Goal: Transaction & Acquisition: Purchase product/service

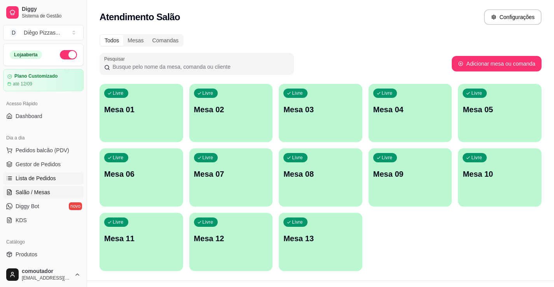
click at [40, 177] on span "Lista de Pedidos" at bounding box center [36, 178] width 40 height 8
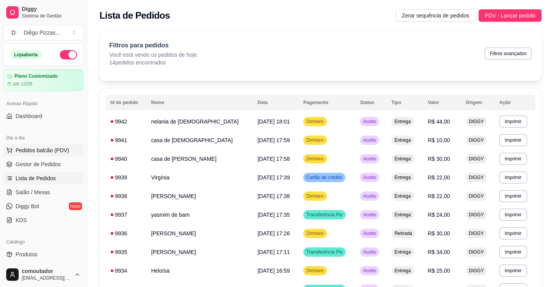
click at [35, 155] on button "Pedidos balcão (PDV)" at bounding box center [43, 150] width 80 height 12
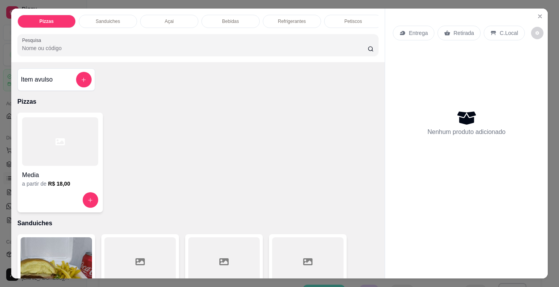
click at [59, 139] on div at bounding box center [60, 141] width 76 height 49
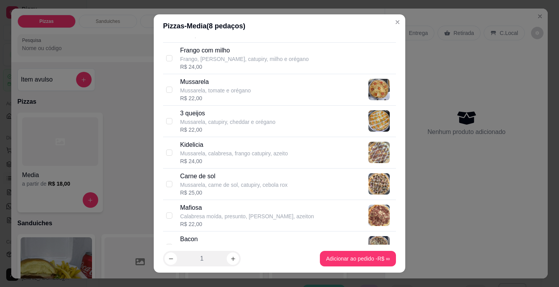
scroll to position [311, 0]
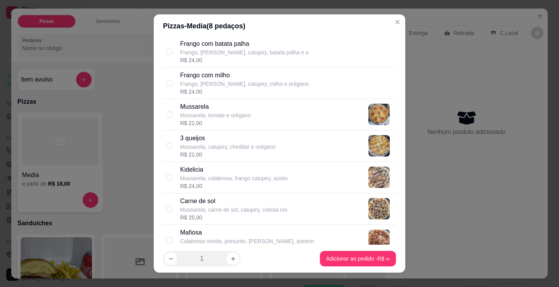
click at [225, 179] on p "Mussarela, calabresa, frango catupiry, azeito" at bounding box center [234, 178] width 108 height 8
checkbox input "true"
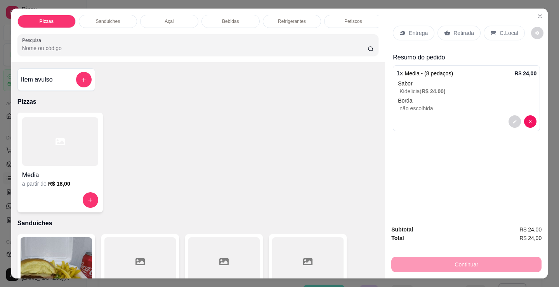
click at [77, 188] on div "a partir de R$ 18,00" at bounding box center [60, 184] width 76 height 8
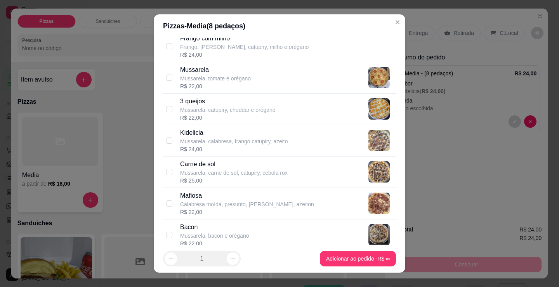
scroll to position [350, 0]
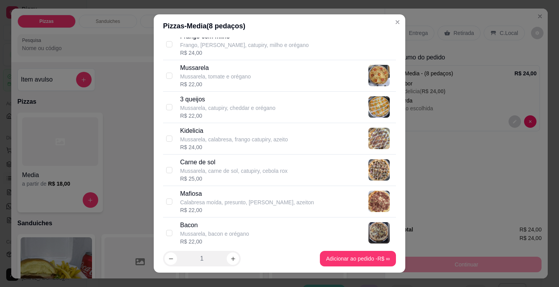
click at [251, 179] on div "R$ 25,00" at bounding box center [234, 179] width 108 height 8
checkbox input "true"
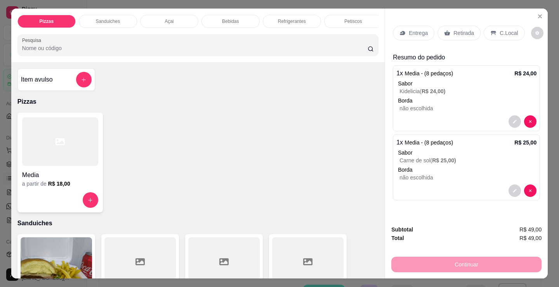
click at [421, 33] on p "Entrega" at bounding box center [418, 33] width 19 height 8
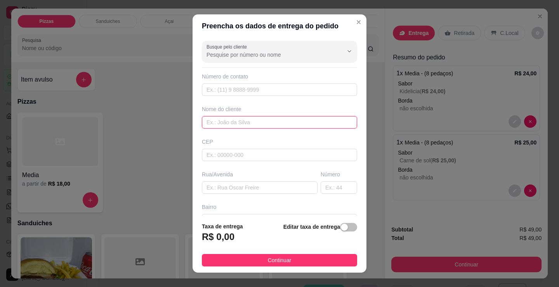
click at [221, 126] on input "text" at bounding box center [279, 122] width 155 height 12
type input "[PERSON_NAME]"
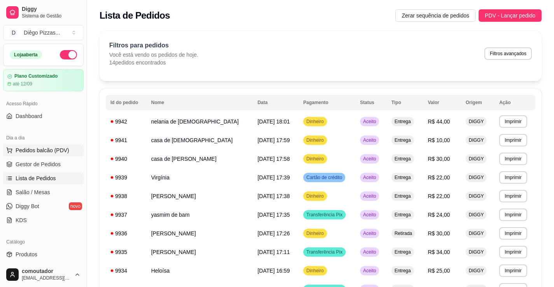
click at [61, 149] on span "Pedidos balcão (PDV)" at bounding box center [43, 150] width 54 height 8
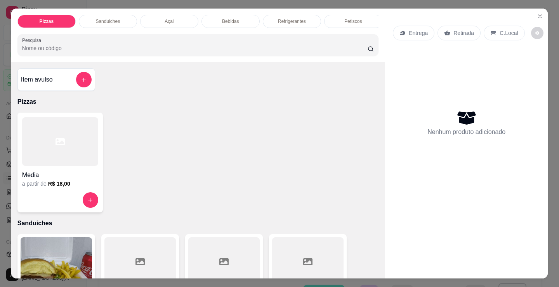
click at [66, 163] on div at bounding box center [60, 141] width 76 height 49
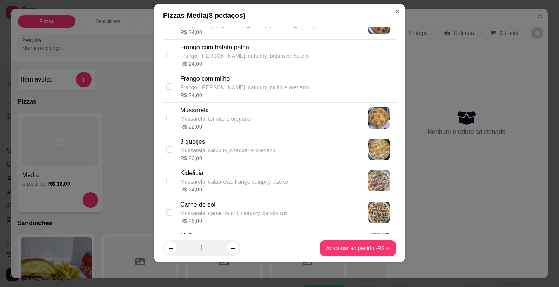
scroll to position [311, 0]
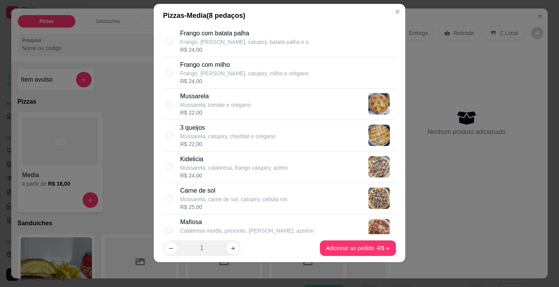
click at [222, 191] on p "Carne de sol" at bounding box center [234, 190] width 108 height 9
checkbox input "true"
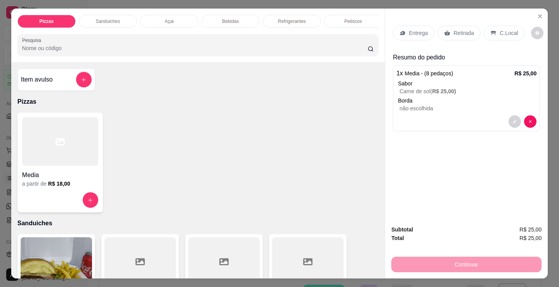
click at [77, 184] on div "a partir de R$ 18,00" at bounding box center [60, 184] width 76 height 8
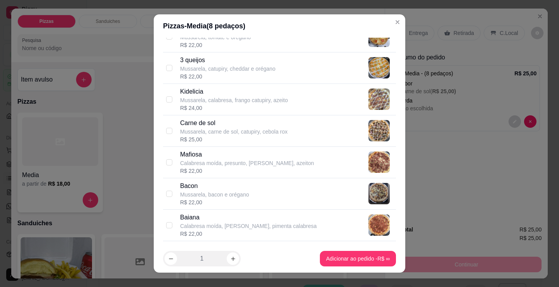
scroll to position [389, 0]
click at [216, 107] on div "R$ 24,00" at bounding box center [234, 109] width 108 height 8
checkbox input "true"
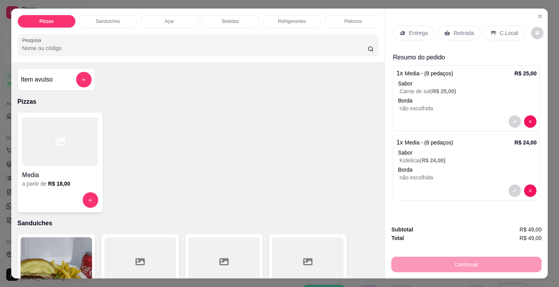
click at [400, 33] on icon at bounding box center [403, 33] width 6 height 6
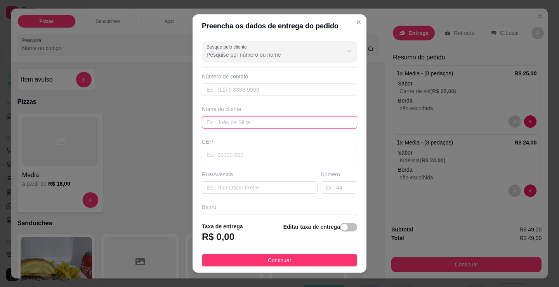
click at [255, 119] on input "text" at bounding box center [279, 122] width 155 height 12
type input "c"
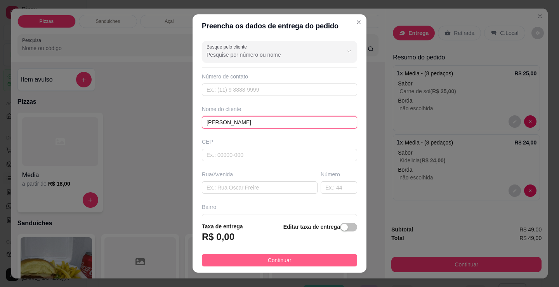
type input "[PERSON_NAME]"
click at [278, 256] on button "Continuar" at bounding box center [279, 260] width 155 height 12
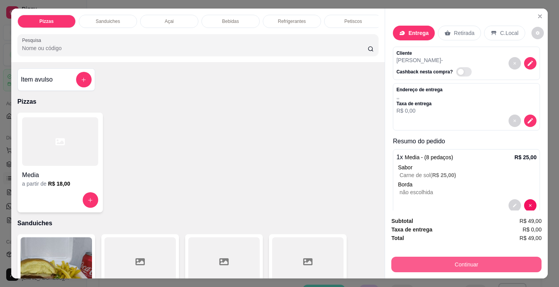
click at [416, 257] on button "Continuar" at bounding box center [467, 265] width 150 height 16
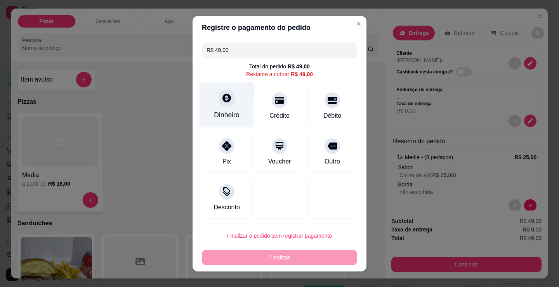
click at [227, 93] on icon at bounding box center [227, 98] width 10 height 10
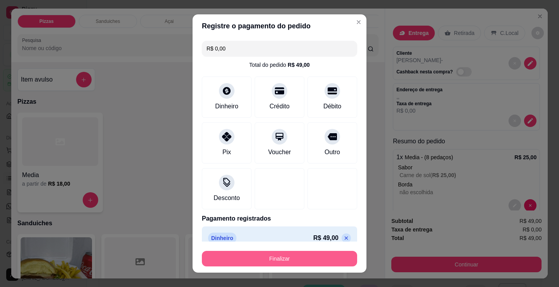
click at [296, 258] on button "Finalizar" at bounding box center [279, 259] width 155 height 16
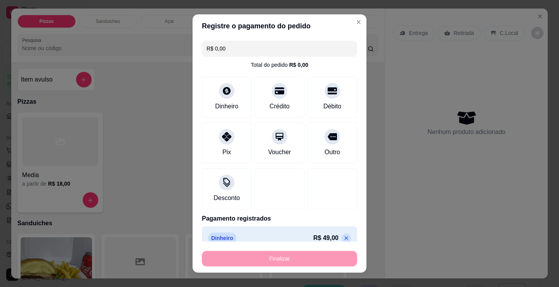
type input "-R$ 49,00"
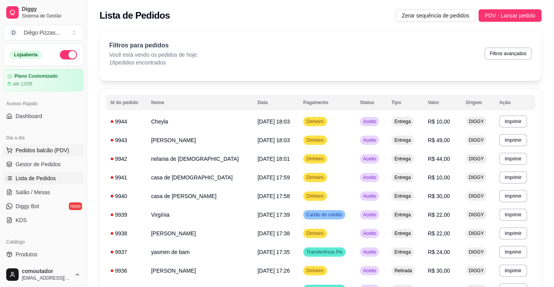
click at [67, 149] on button "Pedidos balcão (PDV)" at bounding box center [43, 150] width 80 height 12
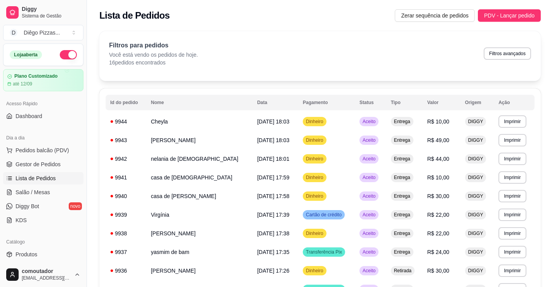
click at [45, 150] on div at bounding box center [60, 141] width 76 height 49
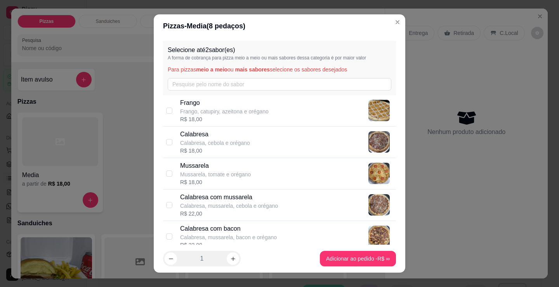
click at [247, 139] on div "Calabresa Calabresa, cebola e orégano R$ 18,00" at bounding box center [286, 142] width 213 height 25
checkbox input "true"
click at [240, 113] on p "Frango, catupiry, azeitona e orégano" at bounding box center [224, 112] width 89 height 8
checkbox input "true"
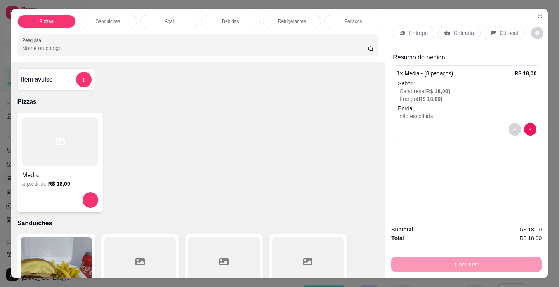
click at [80, 152] on div at bounding box center [60, 141] width 76 height 49
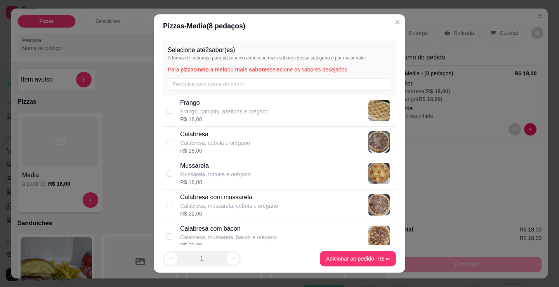
drag, startPoint x: 198, startPoint y: 122, endPoint x: 199, endPoint y: 126, distance: 3.9
click at [198, 124] on div "[PERSON_NAME], catupiry, azeitona e orégano R$ 18,00" at bounding box center [279, 110] width 233 height 31
checkbox input "true"
click at [188, 143] on p "Calabresa, cebola e orégano" at bounding box center [215, 143] width 70 height 8
click at [193, 178] on p "Mussarela, tomate e orégano" at bounding box center [215, 175] width 71 height 8
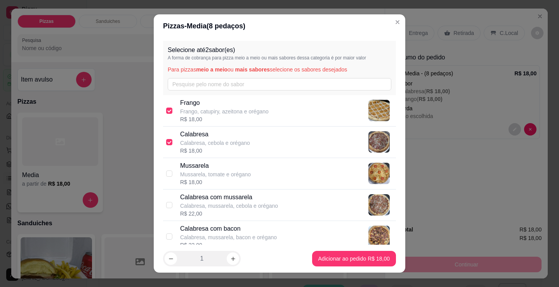
checkbox input "false"
checkbox input "true"
click at [196, 108] on p "Frango, catupiry, azeitona e orégano" at bounding box center [224, 112] width 89 height 8
checkbox input "false"
drag, startPoint x: 202, startPoint y: 141, endPoint x: 219, endPoint y: 147, distance: 18.2
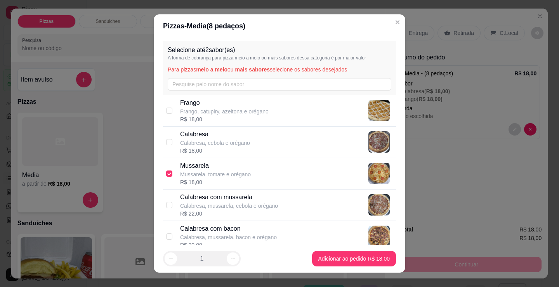
click at [202, 140] on p "Calabresa, cebola e orégano" at bounding box center [215, 143] width 70 height 8
checkbox input "true"
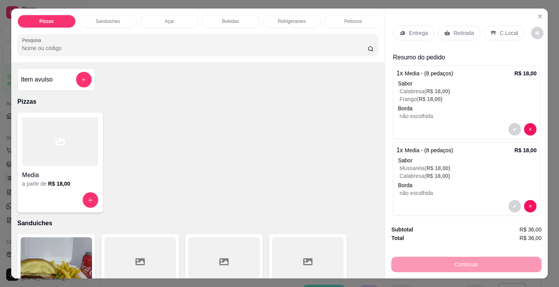
click at [409, 29] on p "Entrega" at bounding box center [418, 33] width 19 height 8
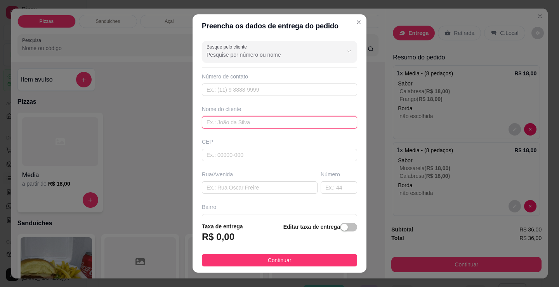
click at [291, 128] on input "text" at bounding box center [279, 122] width 155 height 12
type input "b"
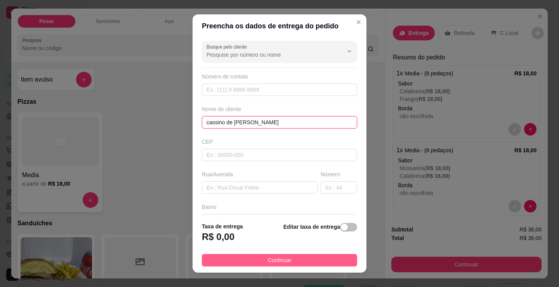
type input "cassino de [PERSON_NAME]"
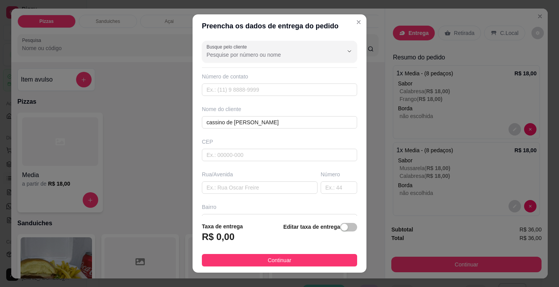
drag, startPoint x: 304, startPoint y: 262, endPoint x: 401, endPoint y: 264, distance: 97.5
click at [305, 263] on button "Continuar" at bounding box center [279, 260] width 155 height 12
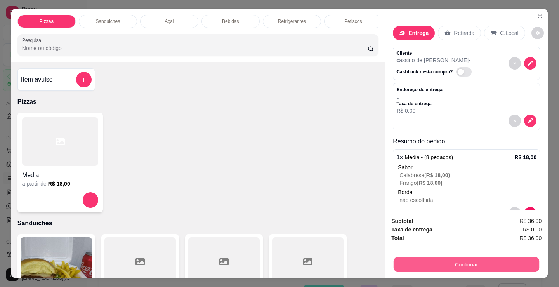
click at [410, 264] on button "Continuar" at bounding box center [467, 264] width 146 height 15
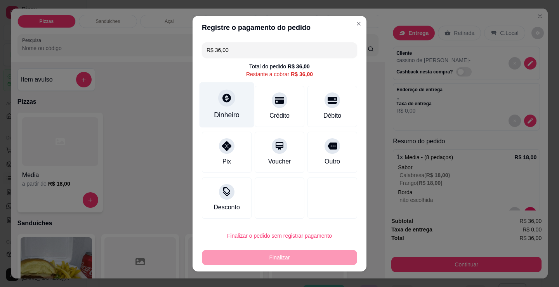
click at [231, 107] on div "Dinheiro" at bounding box center [227, 104] width 55 height 45
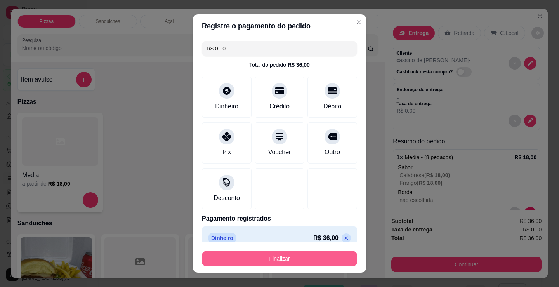
click at [295, 256] on button "Finalizar" at bounding box center [279, 259] width 155 height 16
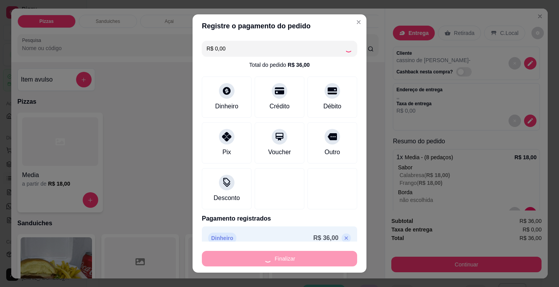
type input "-R$ 36,00"
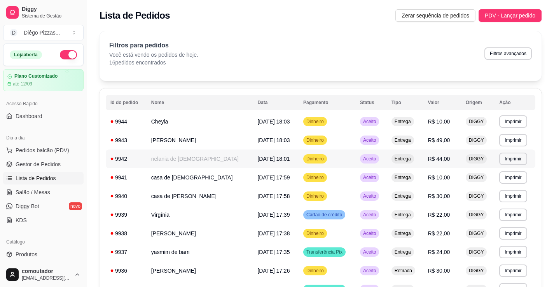
click at [195, 159] on td "nelania de [DEMOGRAPHIC_DATA]" at bounding box center [199, 159] width 106 height 19
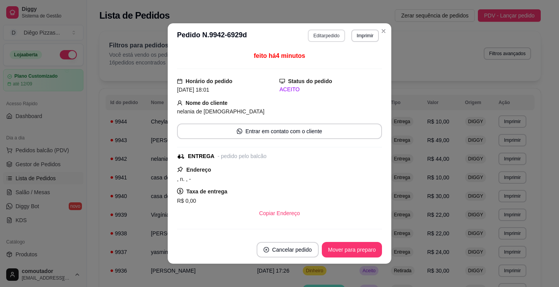
click at [328, 36] on button "Editar pedido" at bounding box center [326, 36] width 37 height 12
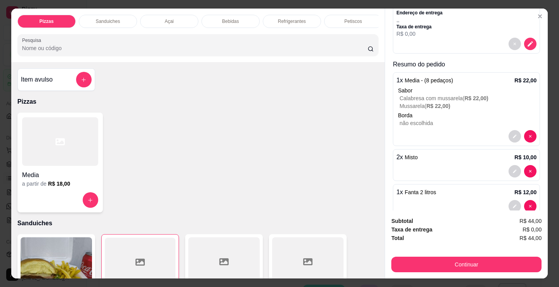
scroll to position [78, 0]
click at [469, 107] on div "1 x Media - (8 pedaços) R$ 22,00 Sabor Calabresa com mussarela ( R$ 22,00 ) Mus…" at bounding box center [466, 108] width 147 height 74
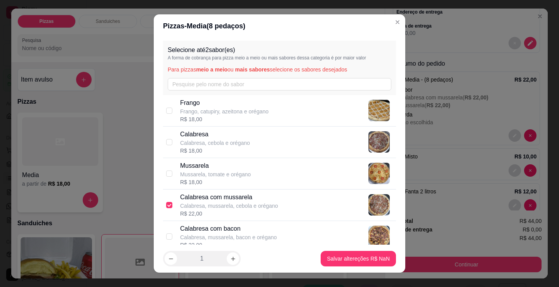
click at [237, 206] on p "Calabresa, mussarela, cebola e orégano" at bounding box center [229, 206] width 98 height 8
checkbox input "false"
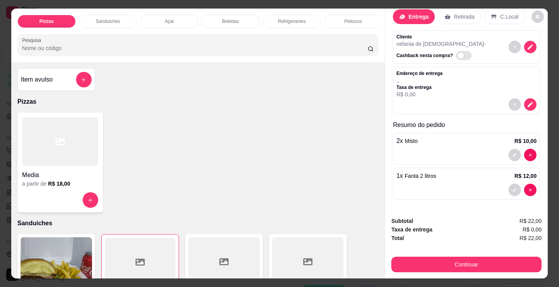
scroll to position [16, 0]
type input "0"
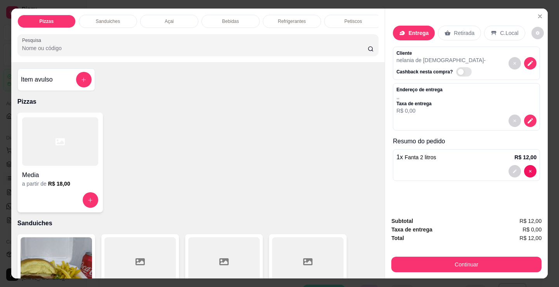
scroll to position [0, 0]
drag, startPoint x: 58, startPoint y: 162, endPoint x: 56, endPoint y: 170, distance: 7.5
click at [56, 170] on div "Media a partir de R$ 18,00" at bounding box center [59, 163] width 85 height 100
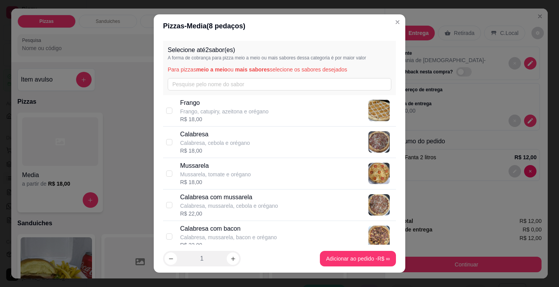
click at [199, 145] on p "Calabresa, cebola e orégano" at bounding box center [215, 143] width 70 height 8
checkbox input "true"
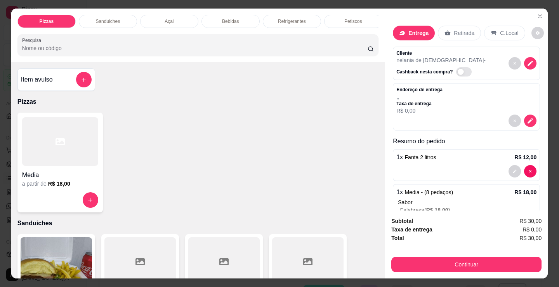
click at [53, 160] on div at bounding box center [60, 141] width 76 height 49
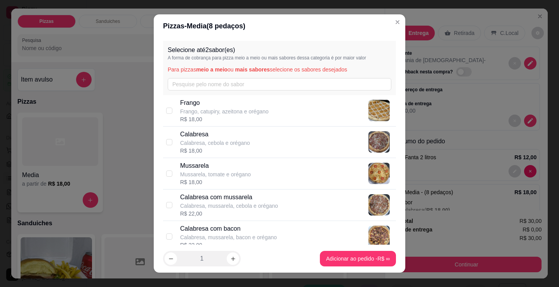
click at [224, 109] on p "Frango, catupiry, azeitona e orégano" at bounding box center [224, 112] width 89 height 8
checkbox input "true"
click at [218, 170] on p "Mussarela" at bounding box center [215, 165] width 71 height 9
checkbox input "true"
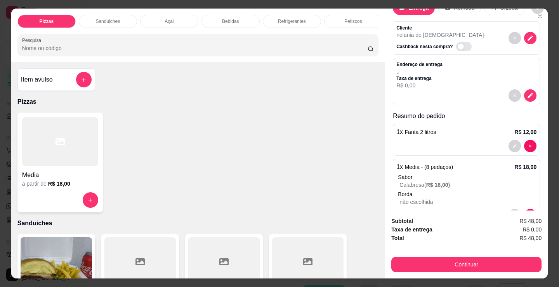
scroll to position [39, 0]
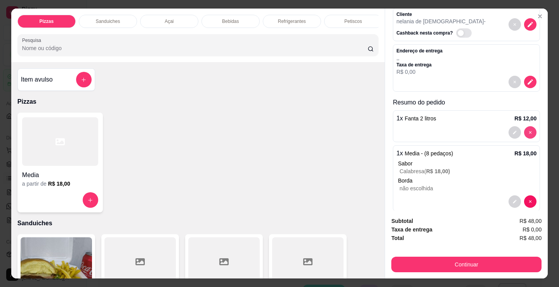
type input "0"
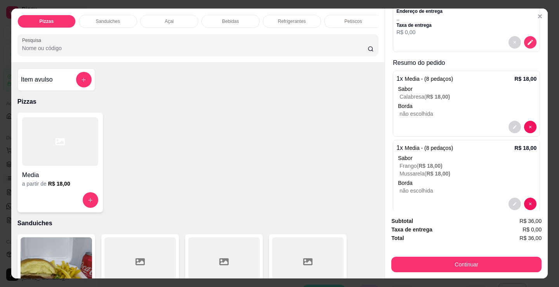
scroll to position [92, 0]
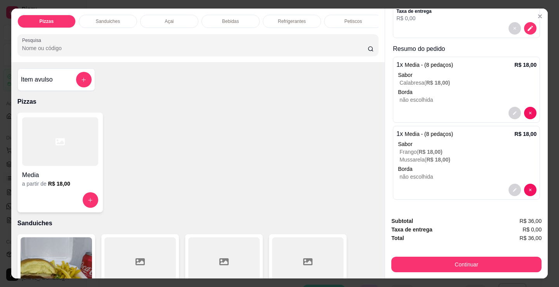
click at [445, 168] on p "Borda" at bounding box center [467, 169] width 139 height 8
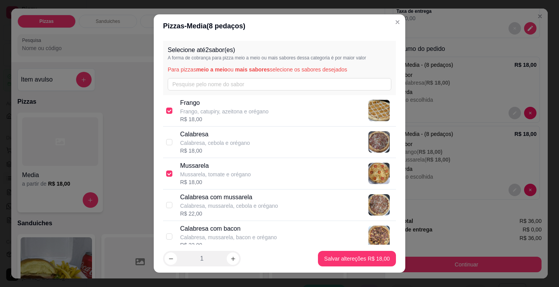
click at [214, 168] on p "Mussarela" at bounding box center [215, 165] width 71 height 9
checkbox input "false"
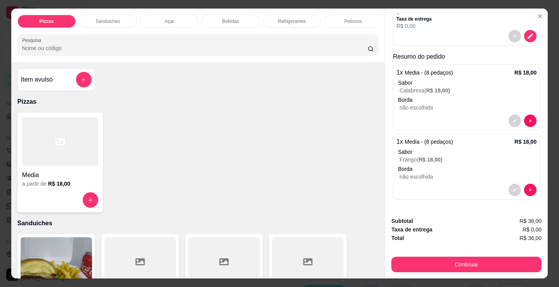
scroll to position [85, 0]
click at [279, 21] on p "Refrigerantes" at bounding box center [292, 21] width 28 height 6
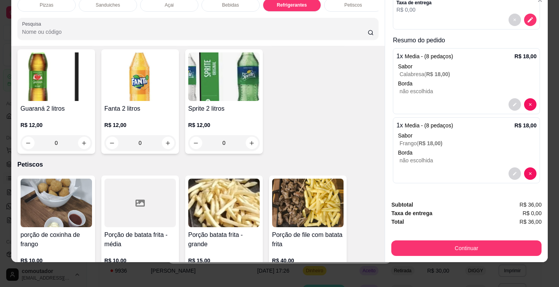
scroll to position [2478, 0]
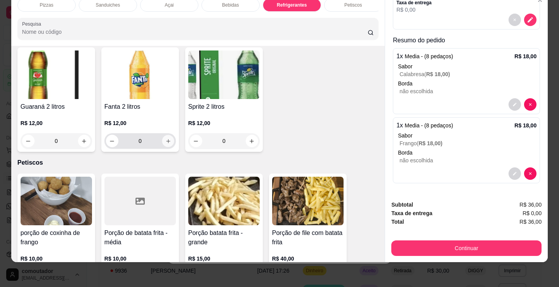
click at [167, 141] on icon "increase-product-quantity" at bounding box center [168, 141] width 4 height 4
type input "1"
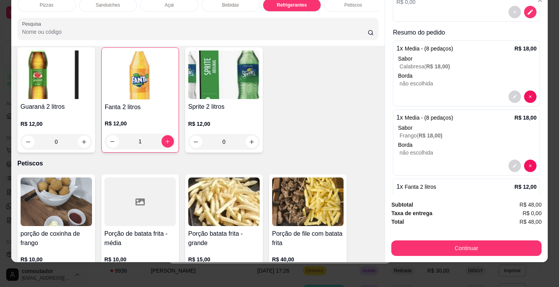
click at [444, 81] on p "não escolhida" at bounding box center [468, 84] width 137 height 8
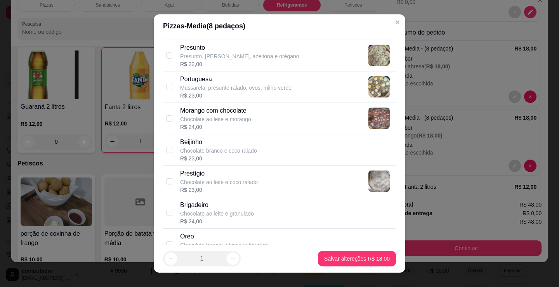
scroll to position [766, 0]
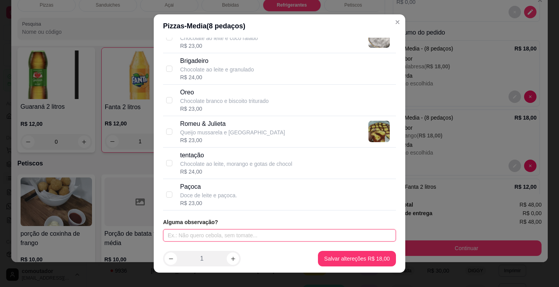
click at [225, 230] on input "text" at bounding box center [279, 235] width 233 height 12
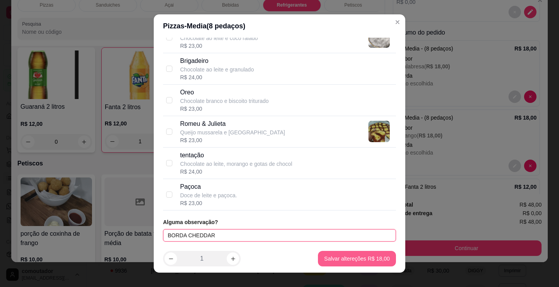
type input "BORDA CHEDDAR"
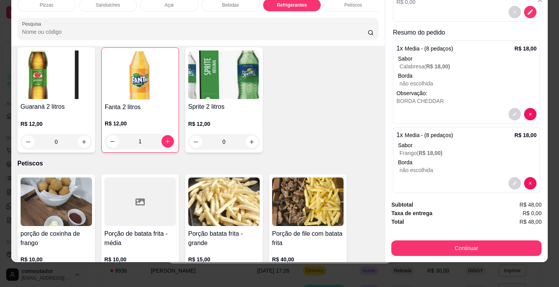
click at [411, 159] on p "Borda" at bounding box center [467, 163] width 139 height 8
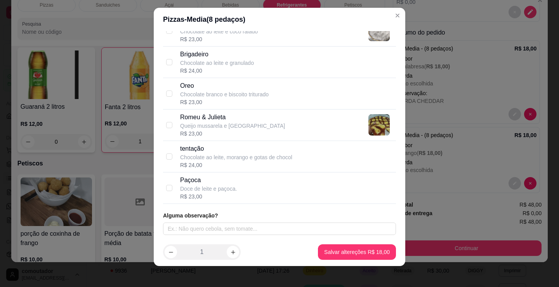
scroll to position [10, 0]
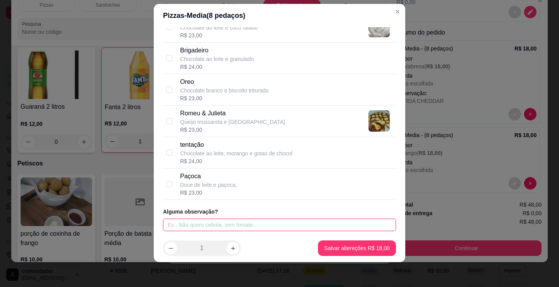
click at [233, 221] on input "text" at bounding box center [279, 225] width 233 height 12
type input "BORDA CHEDDAR"
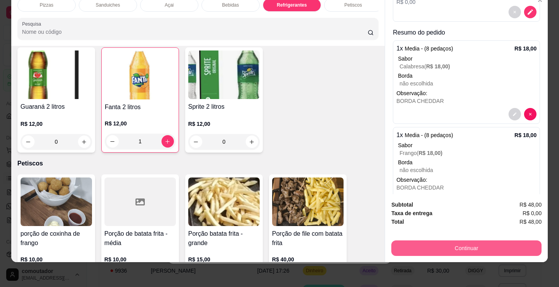
click at [394, 242] on button "Continuar" at bounding box center [467, 249] width 150 height 16
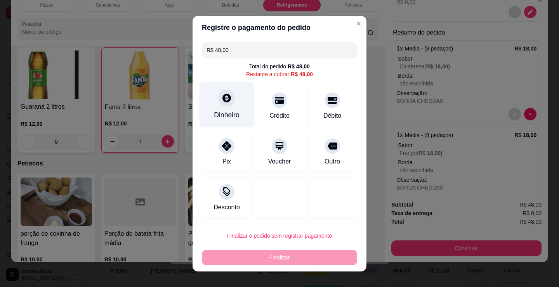
click at [225, 115] on div "Dinheiro" at bounding box center [227, 115] width 26 height 10
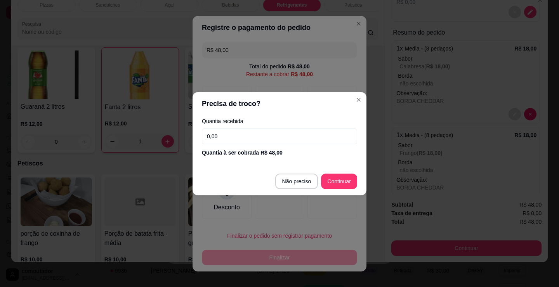
click at [247, 138] on input "0,00" at bounding box center [279, 137] width 155 height 16
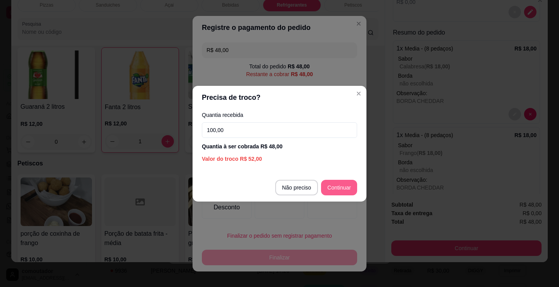
type input "100,00"
type input "R$ 0,00"
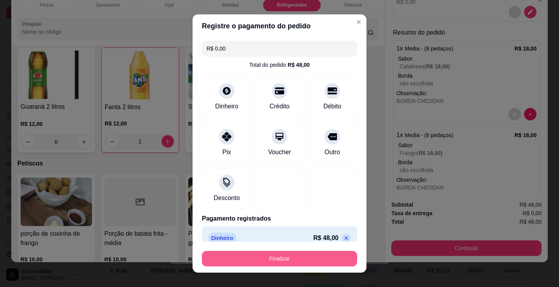
click at [291, 262] on button "Finalizar" at bounding box center [279, 259] width 155 height 16
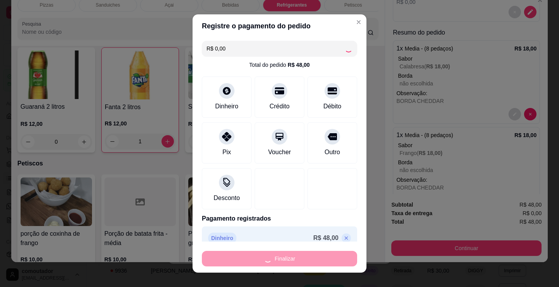
type input "0"
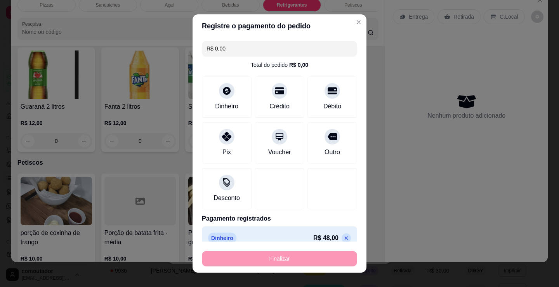
type input "-R$ 48,00"
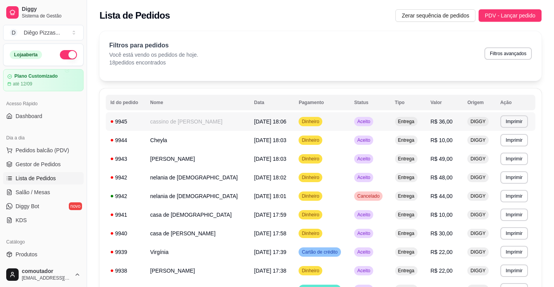
click at [181, 125] on td "cassino de [PERSON_NAME]" at bounding box center [197, 121] width 104 height 19
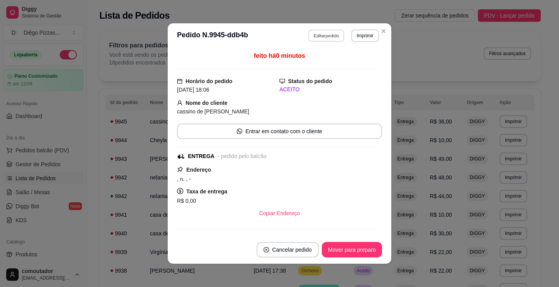
click at [309, 40] on button "Editar pedido" at bounding box center [327, 36] width 36 height 12
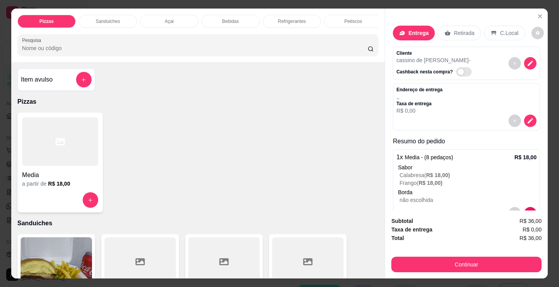
click at [66, 139] on div at bounding box center [60, 141] width 76 height 49
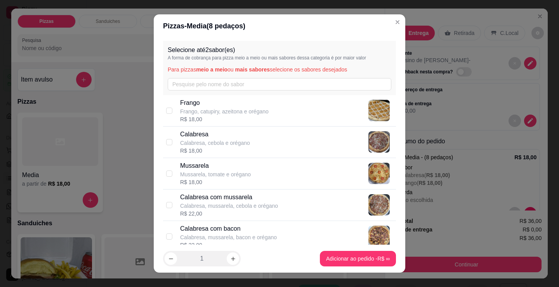
drag, startPoint x: 261, startPoint y: 117, endPoint x: 263, endPoint y: 140, distance: 23.8
click at [262, 117] on div "R$ 18,00" at bounding box center [224, 119] width 89 height 8
checkbox input "true"
click at [263, 142] on div "Calabresa Calabresa, cebola e orégano R$ 18,00" at bounding box center [286, 142] width 213 height 25
checkbox input "true"
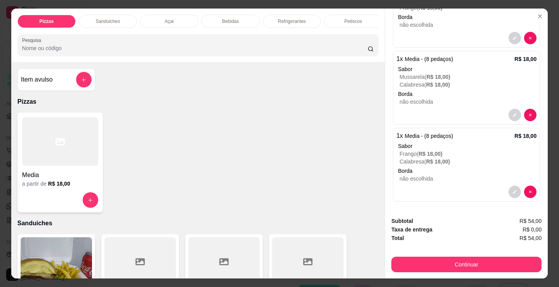
scroll to position [177, 0]
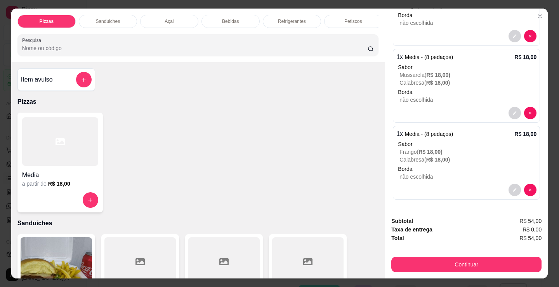
click at [435, 184] on div at bounding box center [467, 190] width 140 height 12
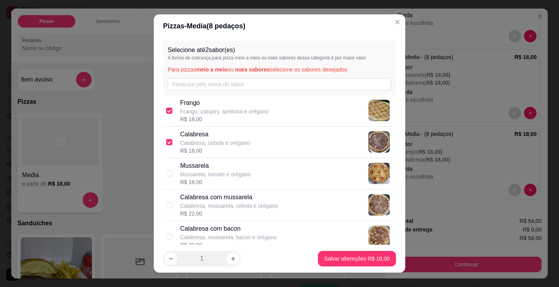
click at [188, 145] on p "Calabresa, cebola e orégano" at bounding box center [215, 143] width 70 height 8
checkbox input "false"
click at [191, 117] on div "R$ 18,00" at bounding box center [224, 119] width 89 height 8
checkbox input "false"
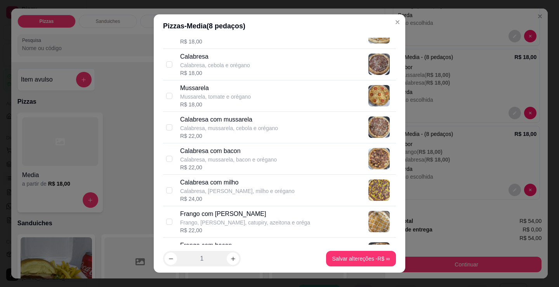
click at [219, 120] on p "Calabresa com mussarela" at bounding box center [229, 119] width 98 height 9
checkbox input "true"
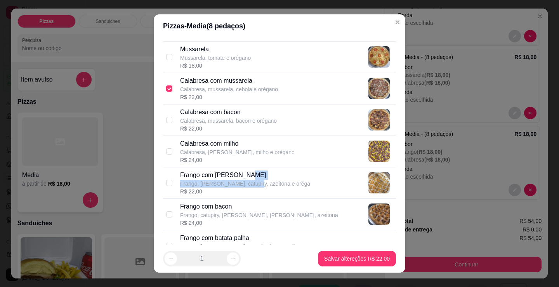
drag, startPoint x: 246, startPoint y: 179, endPoint x: 277, endPoint y: 209, distance: 43.1
click at [247, 183] on div "Frango com [PERSON_NAME], [PERSON_NAME], catupiry, azeitona e oréga" at bounding box center [245, 179] width 130 height 17
checkbox input "true"
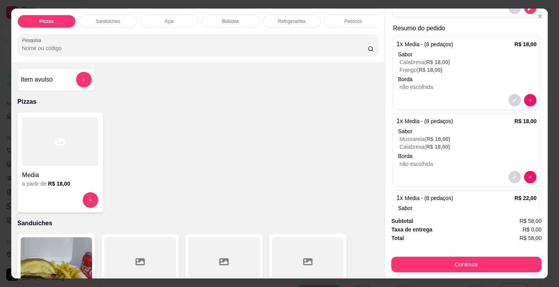
scroll to position [99, 0]
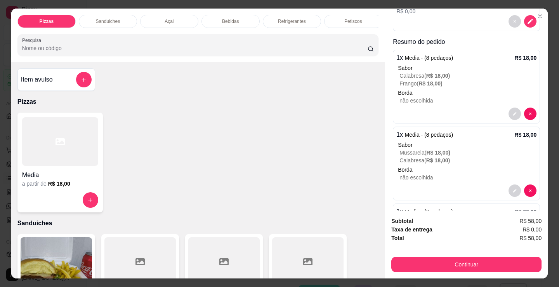
click at [413, 91] on p "Borda" at bounding box center [467, 93] width 139 height 8
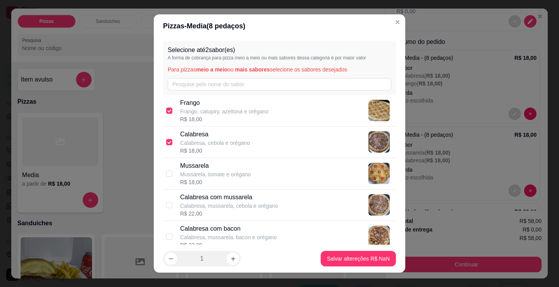
click at [242, 114] on p "Frango, catupiry, azeitona e orégano" at bounding box center [224, 112] width 89 height 8
checkbox input "false"
click at [244, 136] on p "Calabresa" at bounding box center [215, 134] width 70 height 9
checkbox input "false"
click at [257, 199] on p "Calabresa com mussarela" at bounding box center [229, 197] width 98 height 9
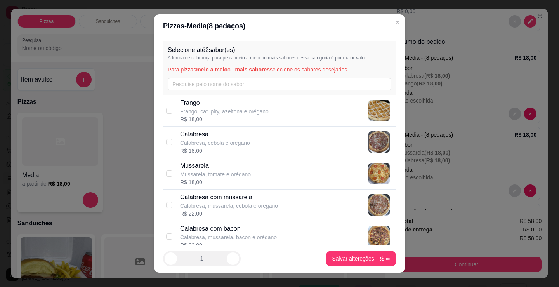
checkbox input "true"
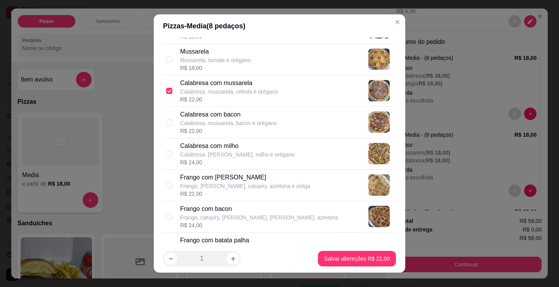
scroll to position [117, 0]
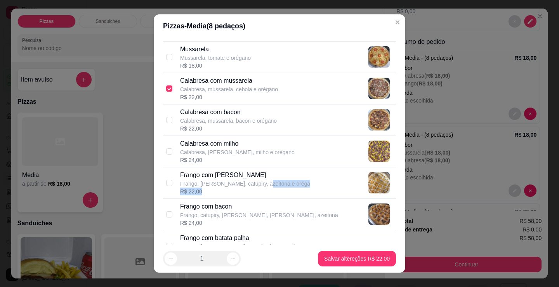
click at [258, 188] on div "Frango com [PERSON_NAME], [PERSON_NAME], catupiry, azeitona e oréga R$ 22,00" at bounding box center [245, 183] width 130 height 25
checkbox input "true"
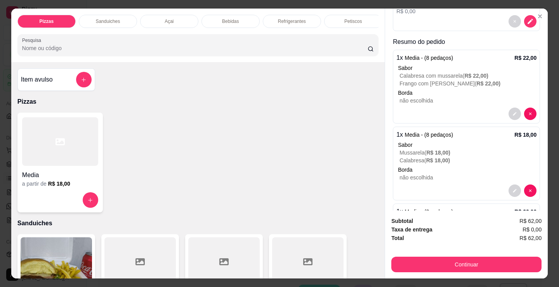
drag, startPoint x: 295, startPoint y: 201, endPoint x: 559, endPoint y: 280, distance: 276.1
click at [317, 208] on div "Media a partir de R$ 18,00" at bounding box center [197, 163] width 361 height 100
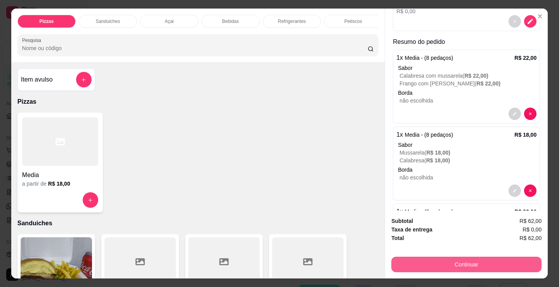
click at [476, 261] on button "Continuar" at bounding box center [467, 265] width 150 height 16
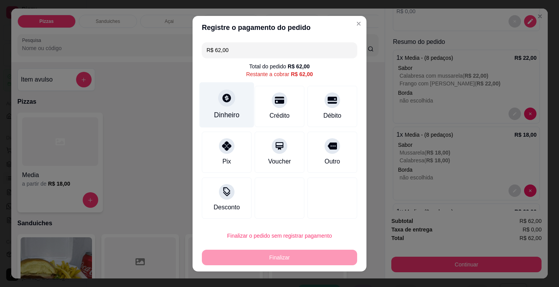
click at [226, 94] on div at bounding box center [226, 97] width 17 height 17
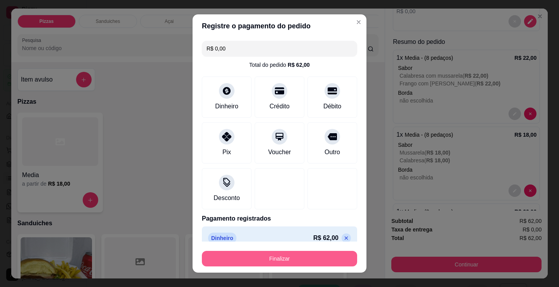
click at [256, 256] on button "Finalizar" at bounding box center [279, 259] width 155 height 16
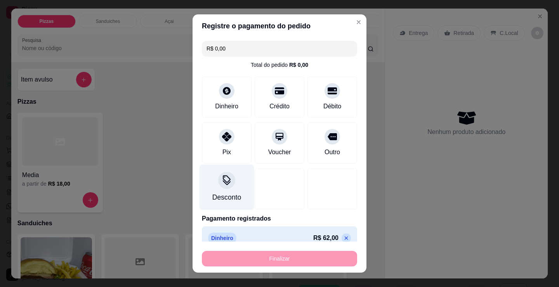
type input "-R$ 62,00"
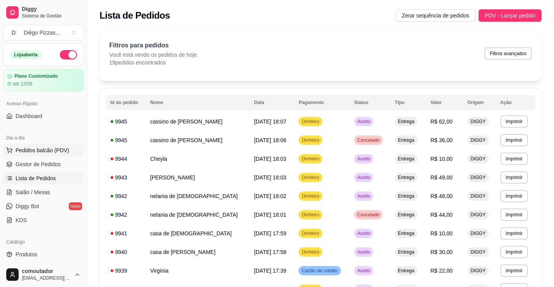
click at [44, 152] on span "Pedidos balcão (PDV)" at bounding box center [43, 150] width 54 height 8
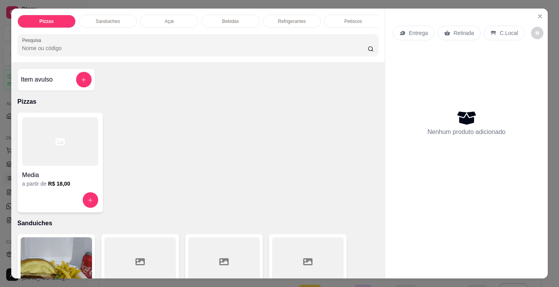
click at [67, 161] on div at bounding box center [60, 141] width 76 height 49
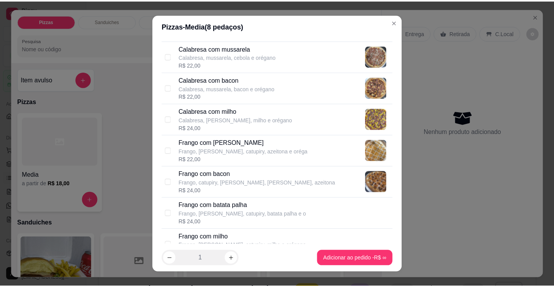
scroll to position [155, 0]
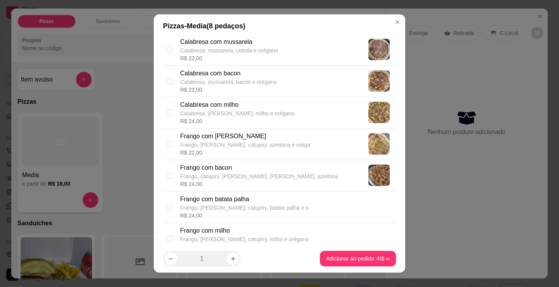
click at [290, 195] on div "Frango com batata palha Frango, [PERSON_NAME], catupiry, batata palha e o R$ 24…" at bounding box center [286, 207] width 213 height 25
checkbox input "true"
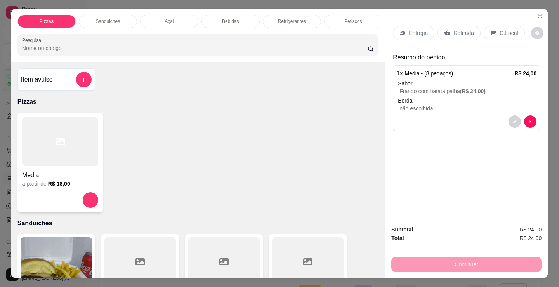
click at [427, 33] on div "Entrega" at bounding box center [414, 33] width 42 height 15
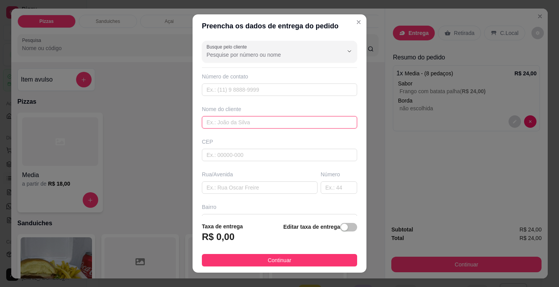
click at [280, 125] on input "text" at bounding box center [279, 122] width 155 height 12
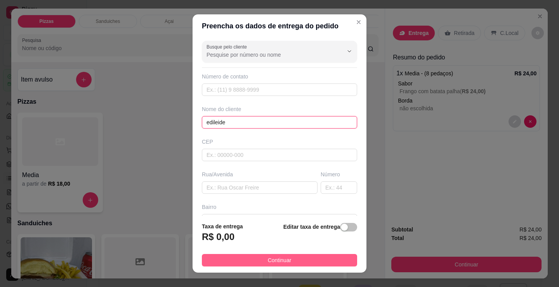
type input "edileide"
click at [288, 256] on button "Continuar" at bounding box center [279, 260] width 155 height 12
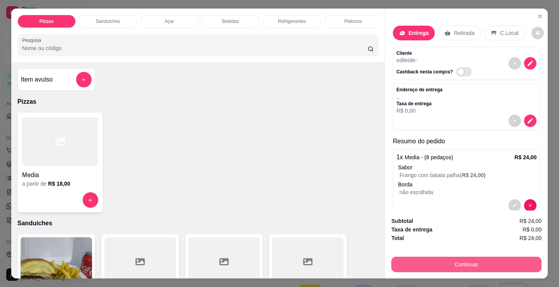
click at [448, 263] on button "Continuar" at bounding box center [467, 265] width 150 height 16
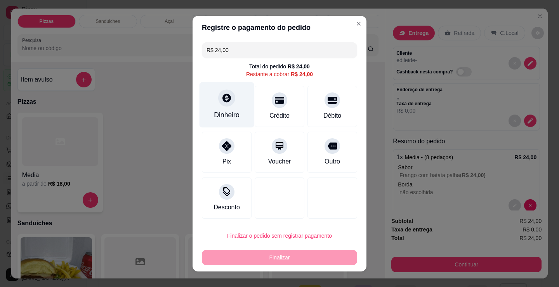
click at [230, 99] on div at bounding box center [226, 97] width 17 height 17
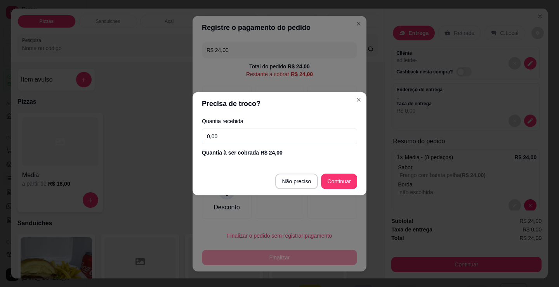
click at [238, 168] on footer "Não preciso Continuar" at bounding box center [280, 181] width 174 height 28
click at [239, 135] on input "0,00" at bounding box center [279, 137] width 155 height 16
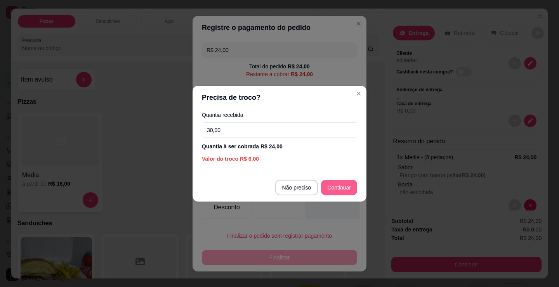
type input "30,00"
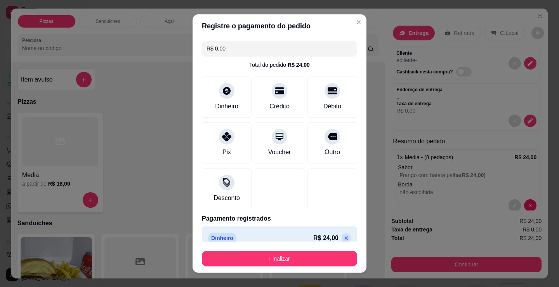
click at [309, 256] on button "Finalizar" at bounding box center [279, 259] width 155 height 16
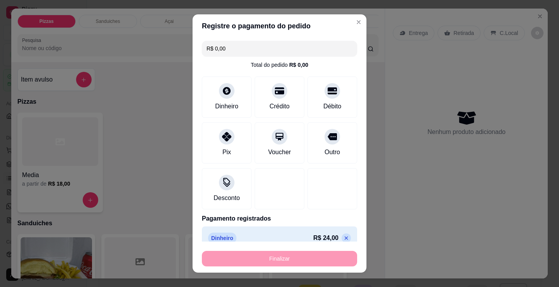
type input "-R$ 24,00"
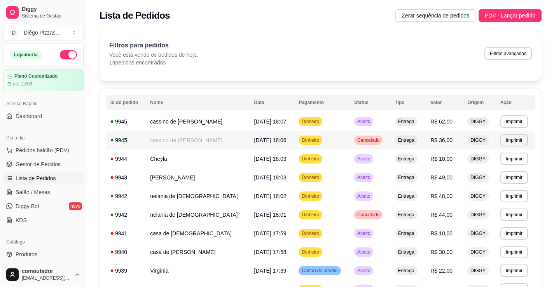
click at [104, 144] on div "**********" at bounding box center [320, 290] width 442 height 403
